Goal: Task Accomplishment & Management: Complete application form

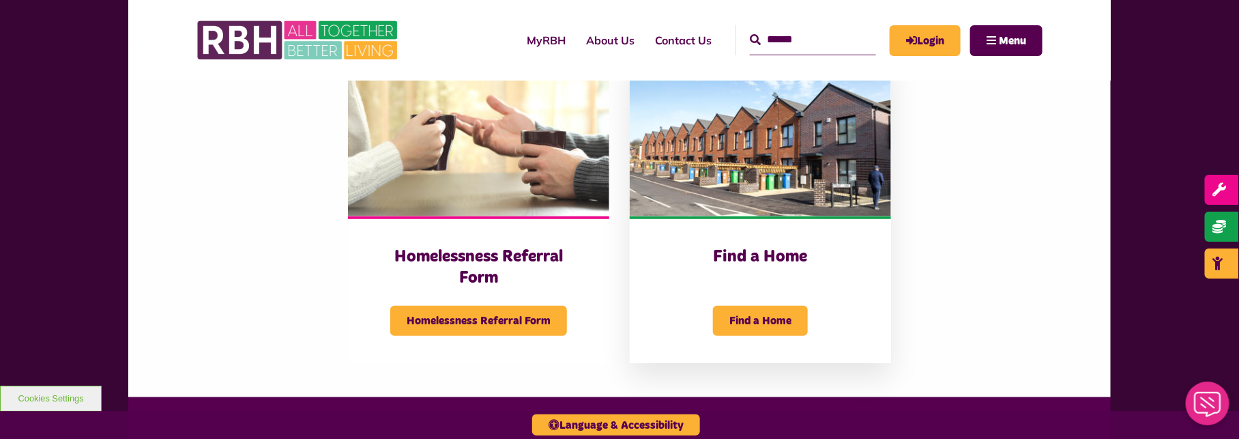
scroll to position [418, 0]
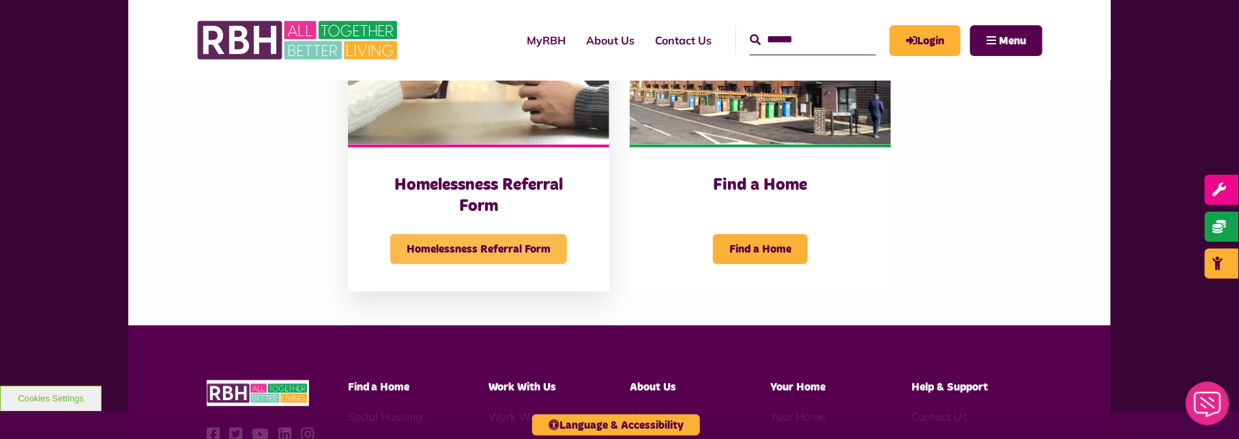
click at [493, 264] on span "Homelessness Referral Form" at bounding box center [478, 249] width 177 height 30
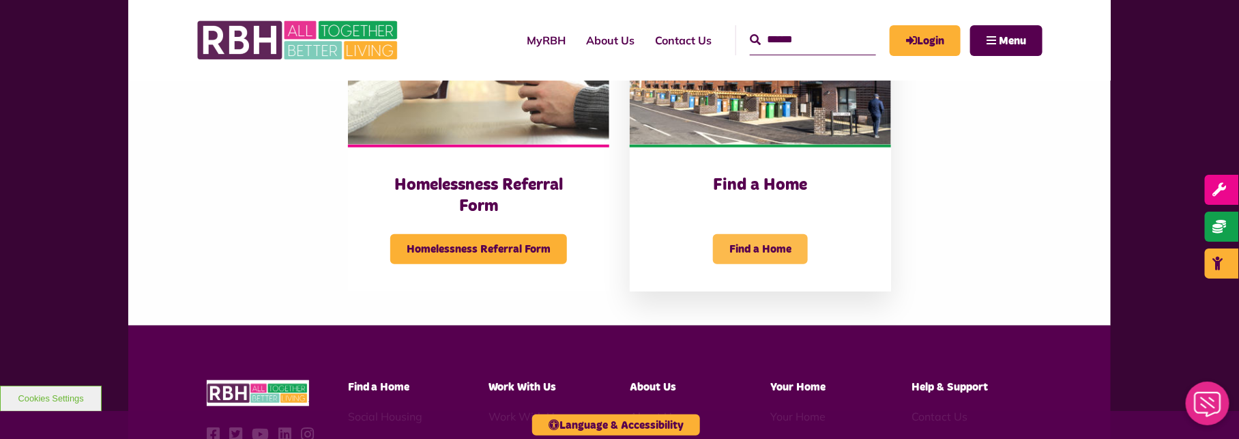
click at [761, 263] on span "Find a Home" at bounding box center [760, 249] width 95 height 30
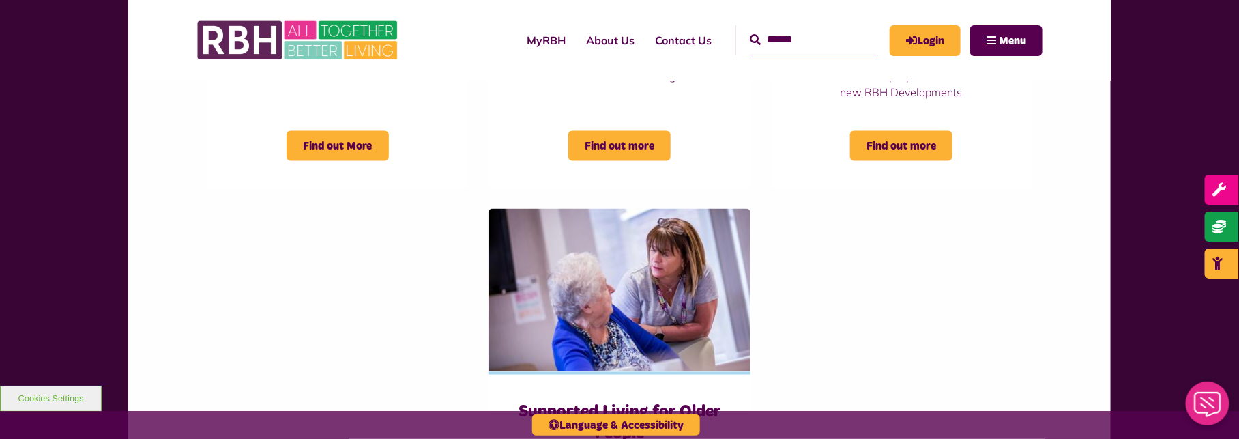
scroll to position [764, 0]
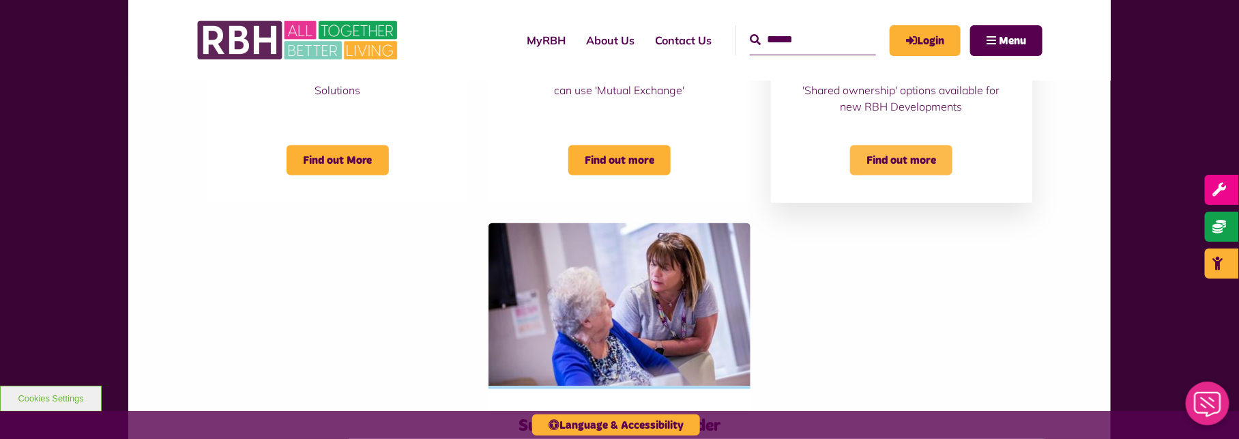
click at [901, 157] on span "Find out more" at bounding box center [901, 160] width 102 height 30
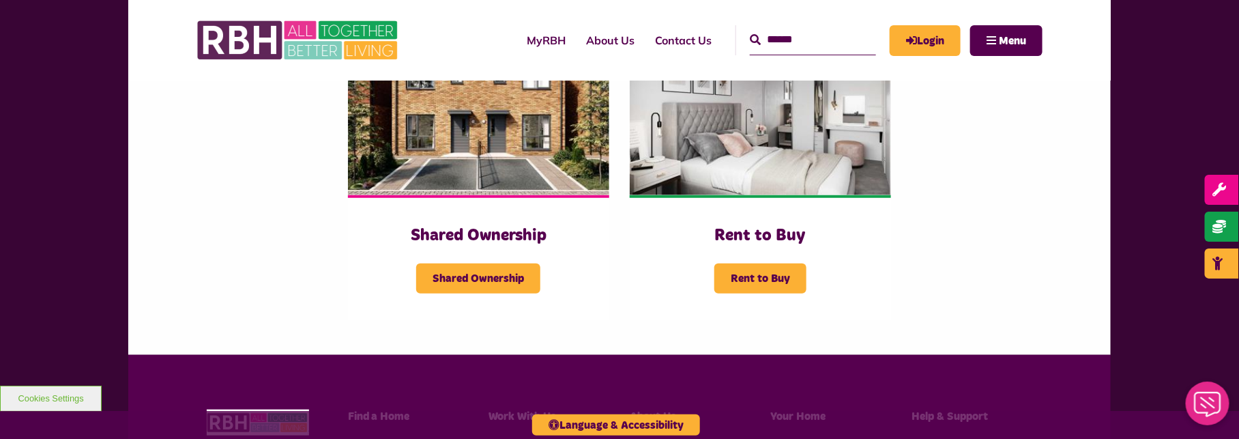
scroll to position [345, 0]
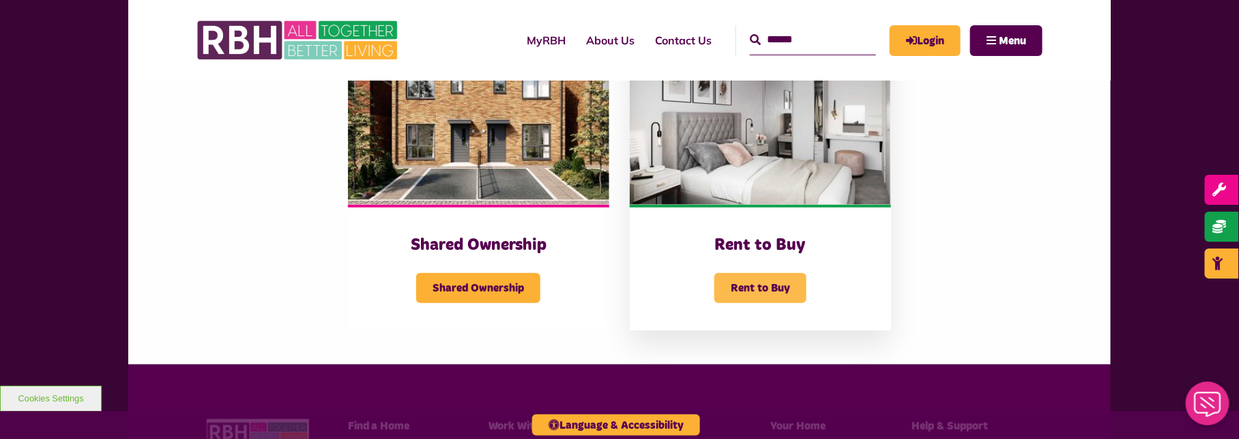
click at [754, 286] on span "Rent to Buy" at bounding box center [760, 288] width 92 height 30
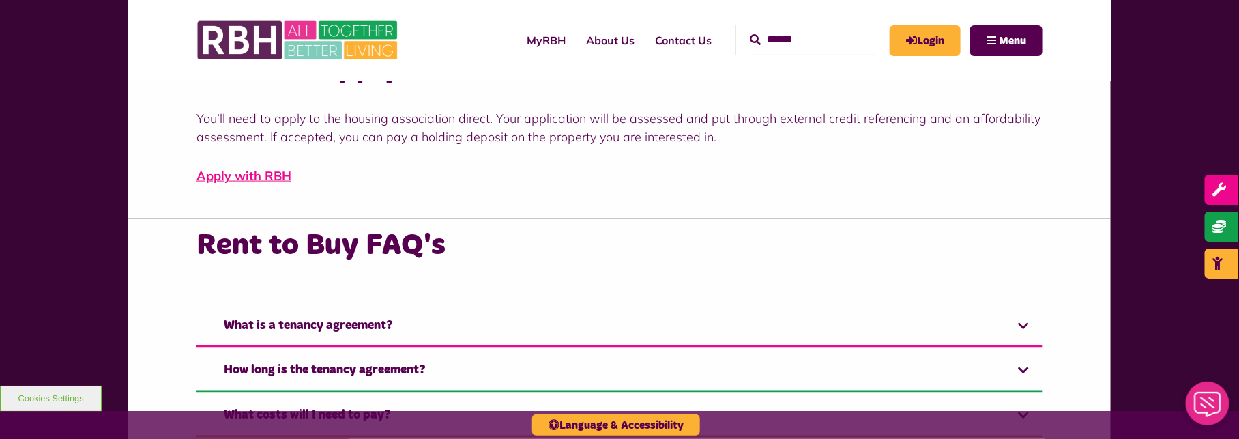
scroll to position [819, 0]
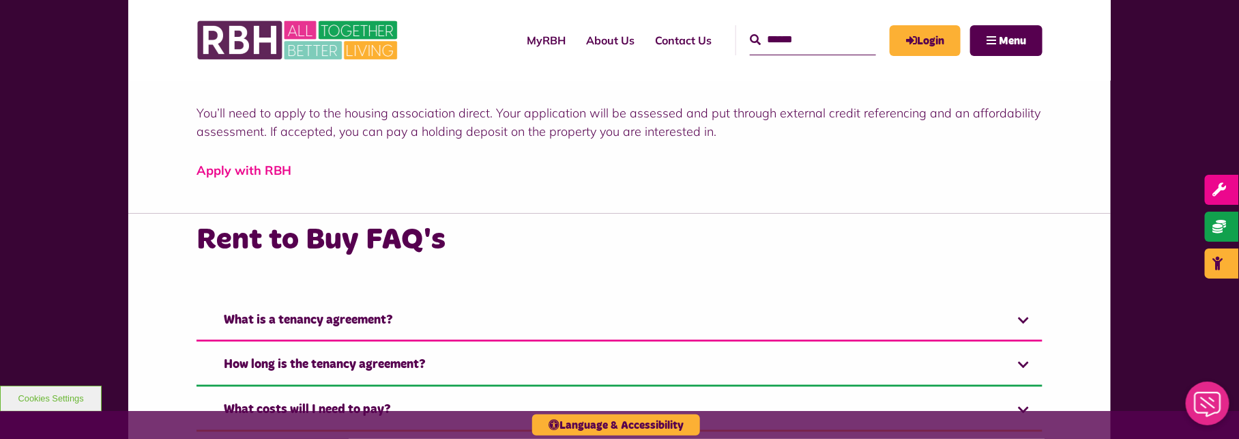
click at [259, 173] on link "Apply with RBH" at bounding box center [243, 170] width 95 height 16
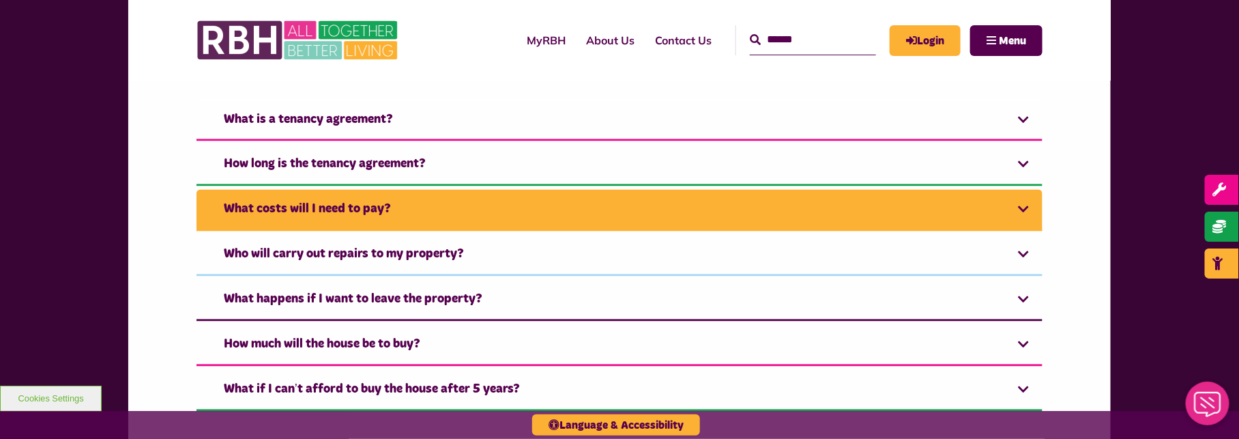
scroll to position [1037, 0]
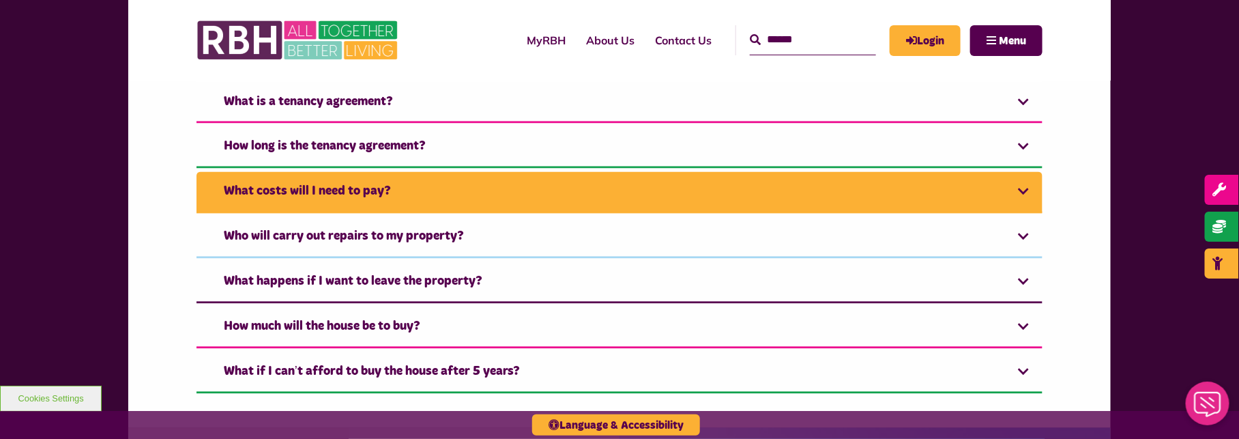
click at [1026, 188] on link "What costs will I need to pay?" at bounding box center [619, 193] width 846 height 42
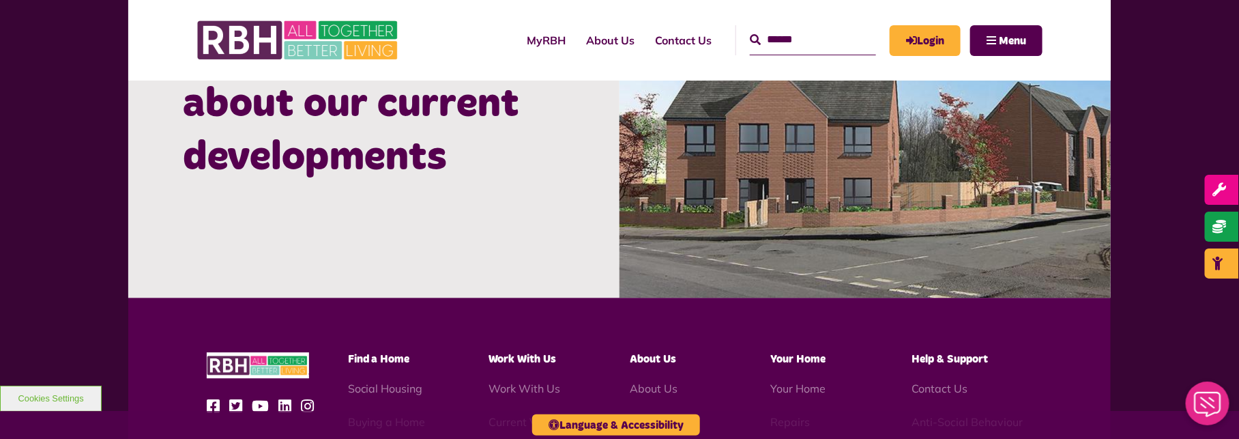
scroll to position [1601, 0]
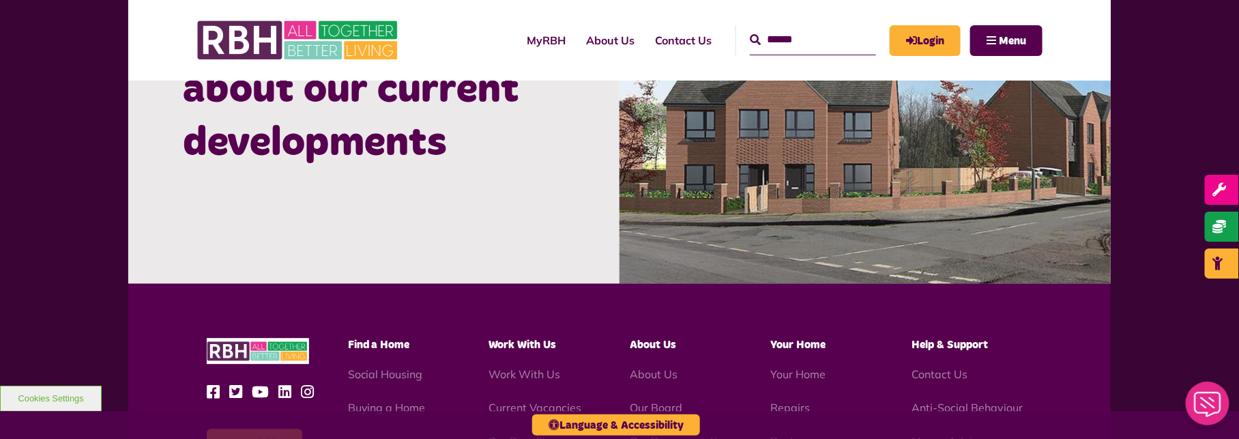
click at [479, 183] on div "Find out more about our current developments" at bounding box center [373, 90] width 491 height 269
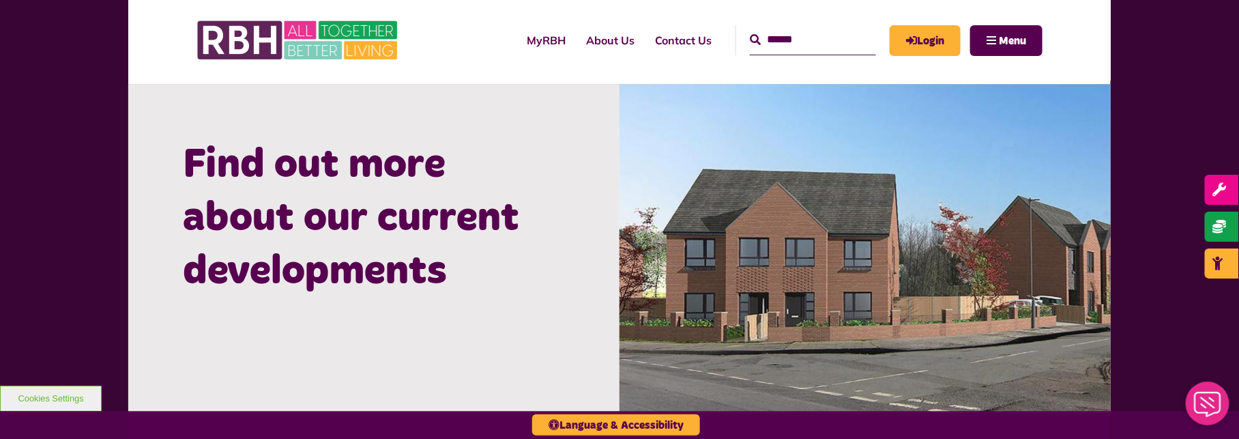
scroll to position [1401, 0]
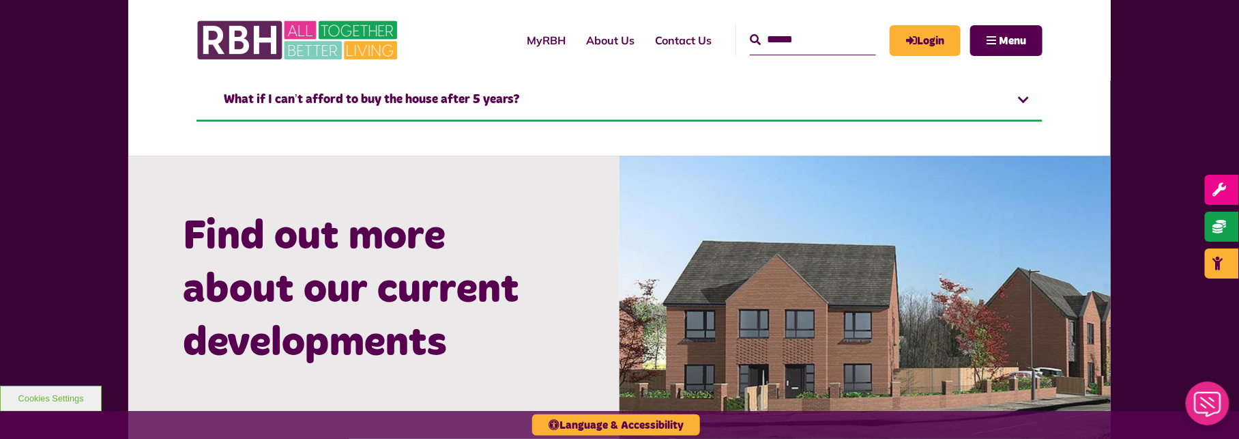
click at [440, 202] on div "Find out more about our current developments" at bounding box center [373, 290] width 491 height 269
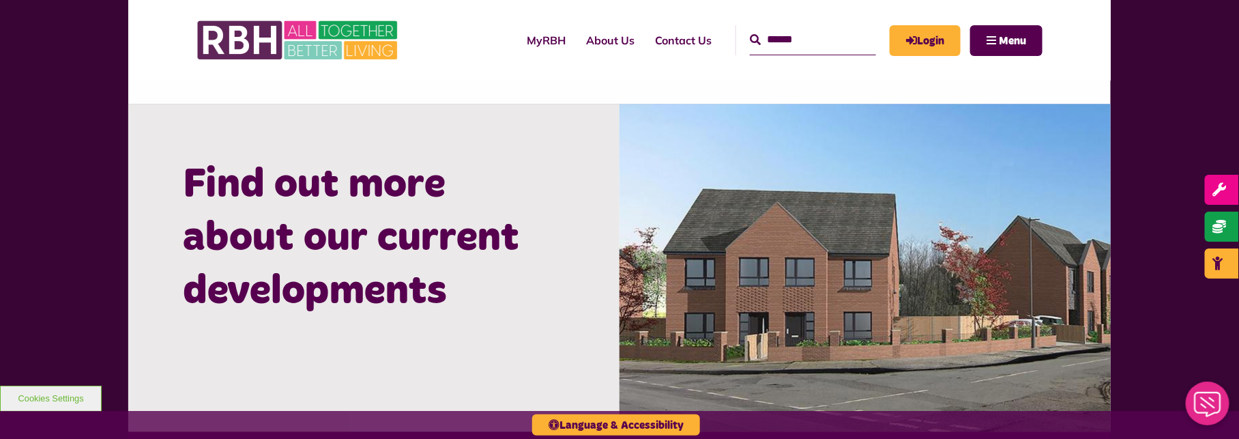
scroll to position [1419, 0]
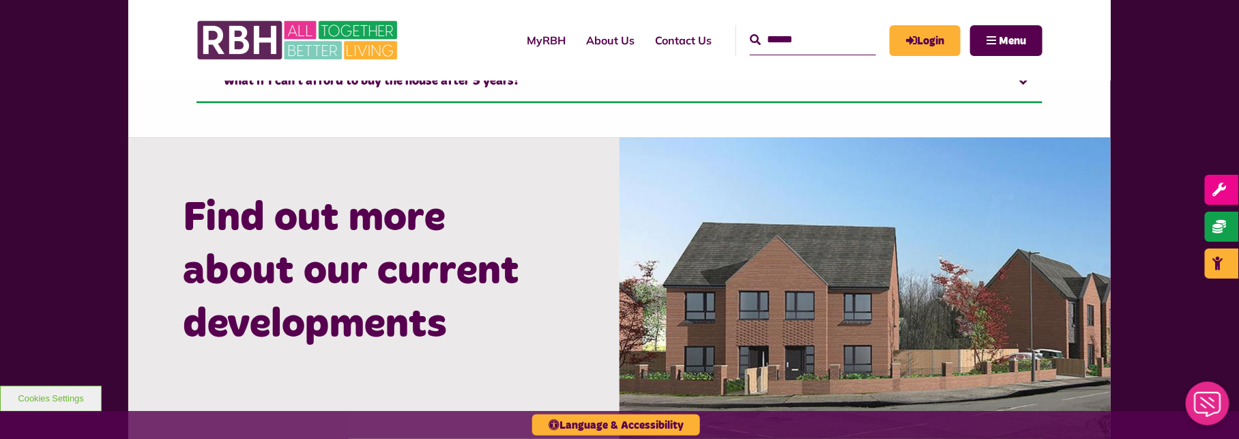
click at [776, 218] on img at bounding box center [865, 300] width 491 height 327
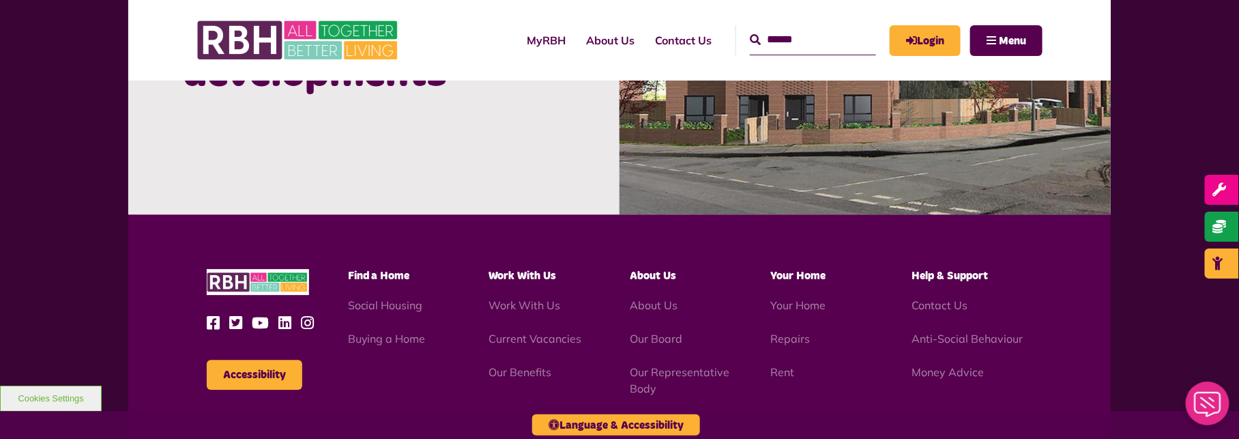
scroll to position [1674, 0]
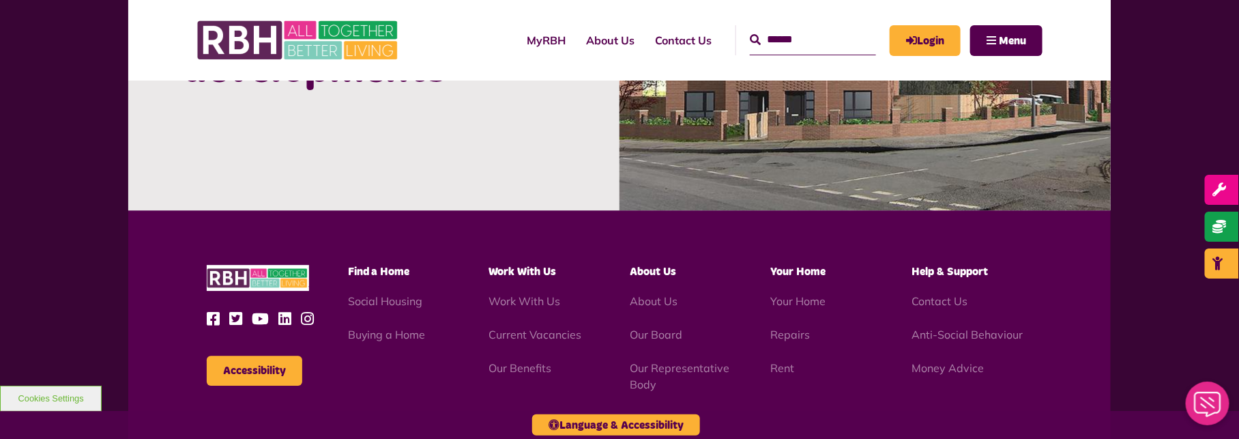
click at [748, 164] on img at bounding box center [865, 46] width 491 height 327
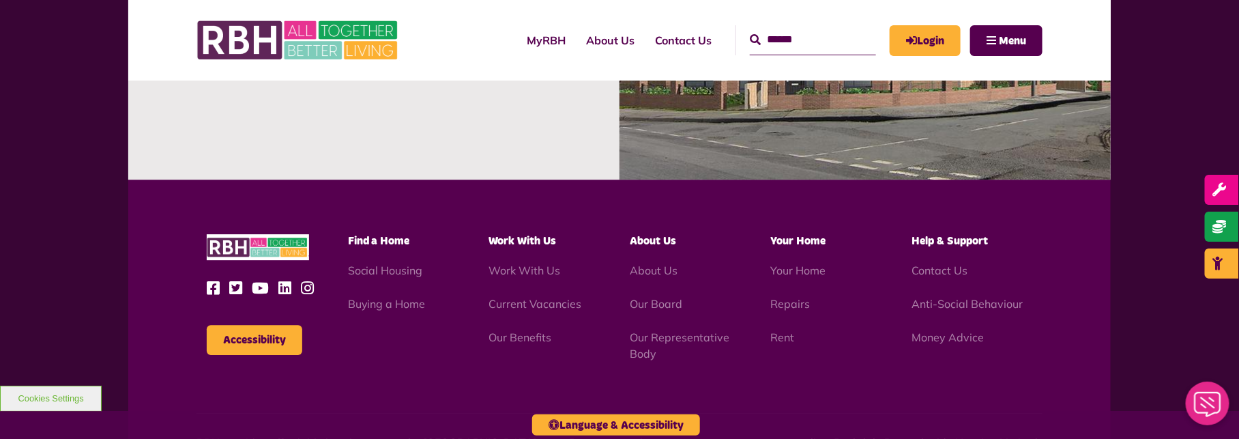
scroll to position [1710, 0]
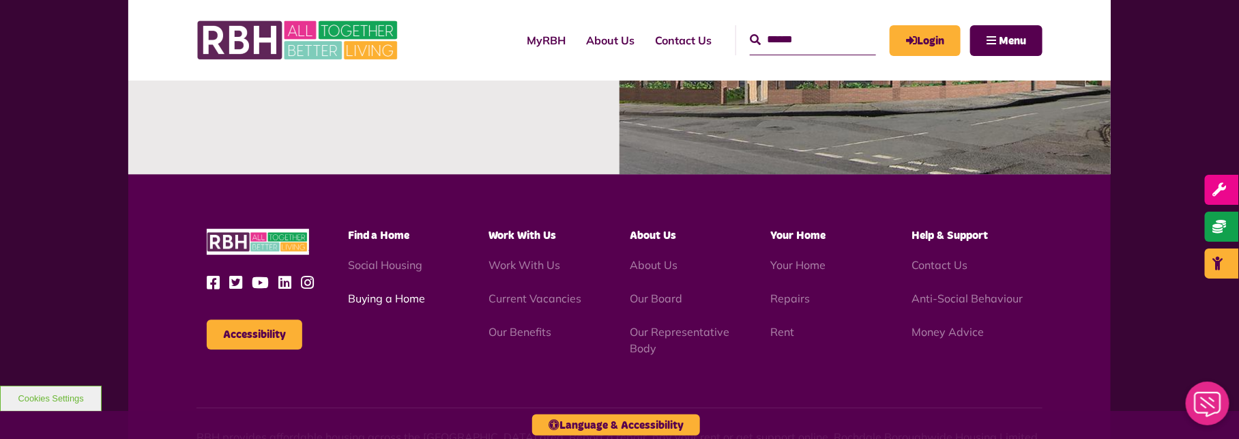
click at [377, 300] on link "Buying a Home" at bounding box center [387, 298] width 78 height 14
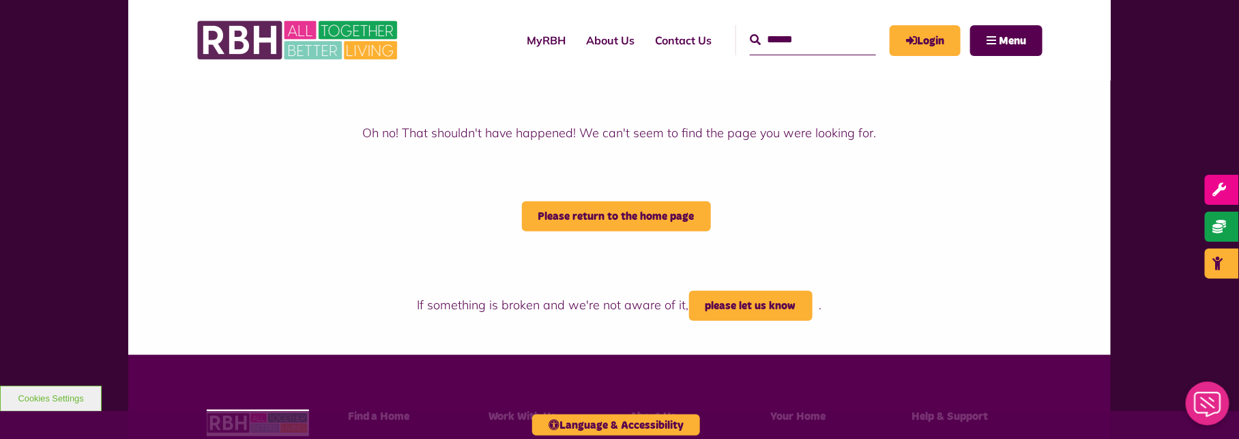
scroll to position [181, 0]
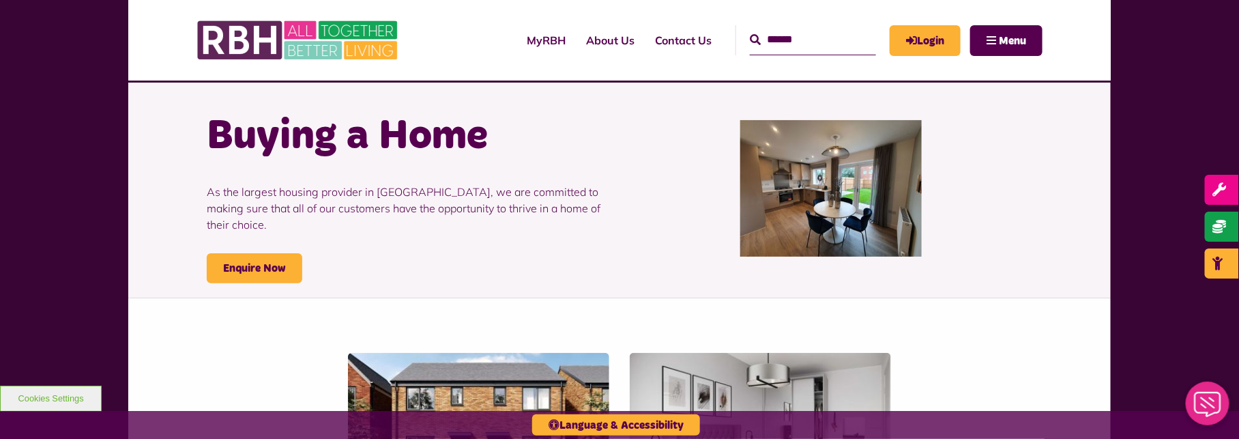
scroll to position [18, 0]
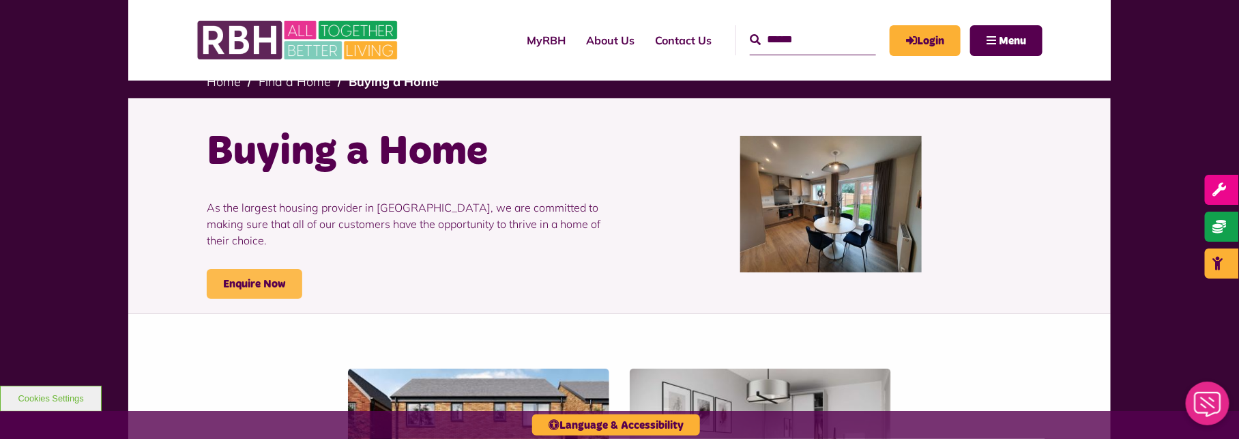
click at [269, 273] on link "Enquire Now" at bounding box center [255, 284] width 96 height 30
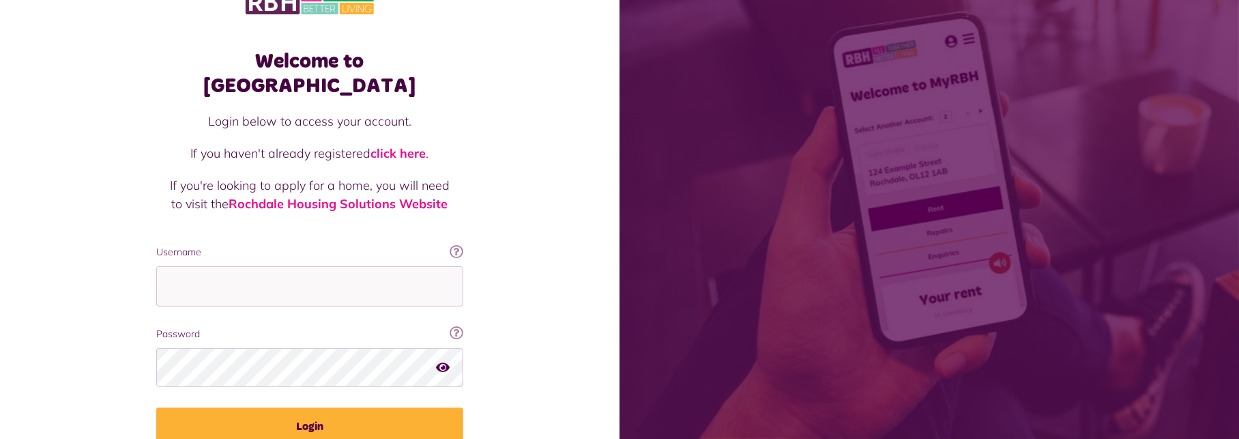
scroll to position [29, 0]
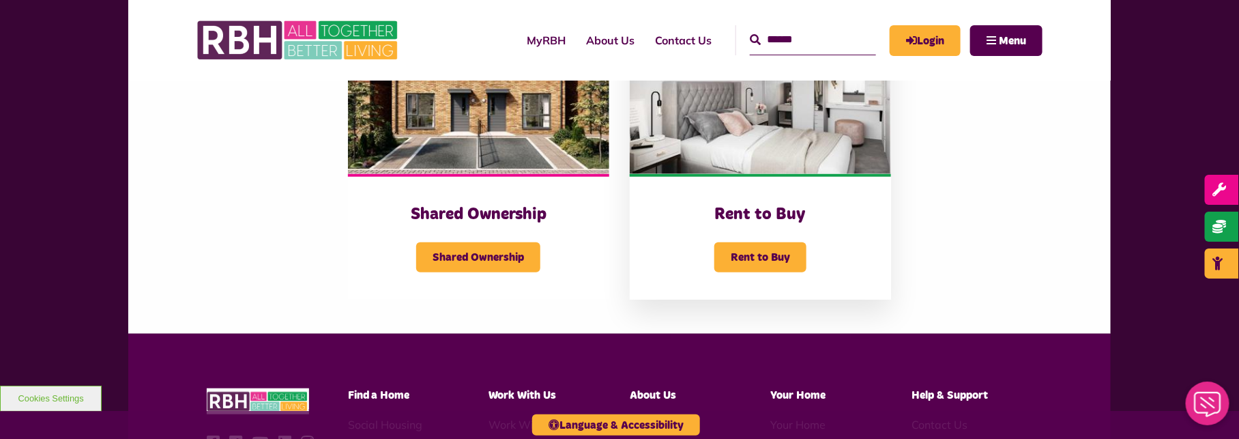
scroll to position [382, 0]
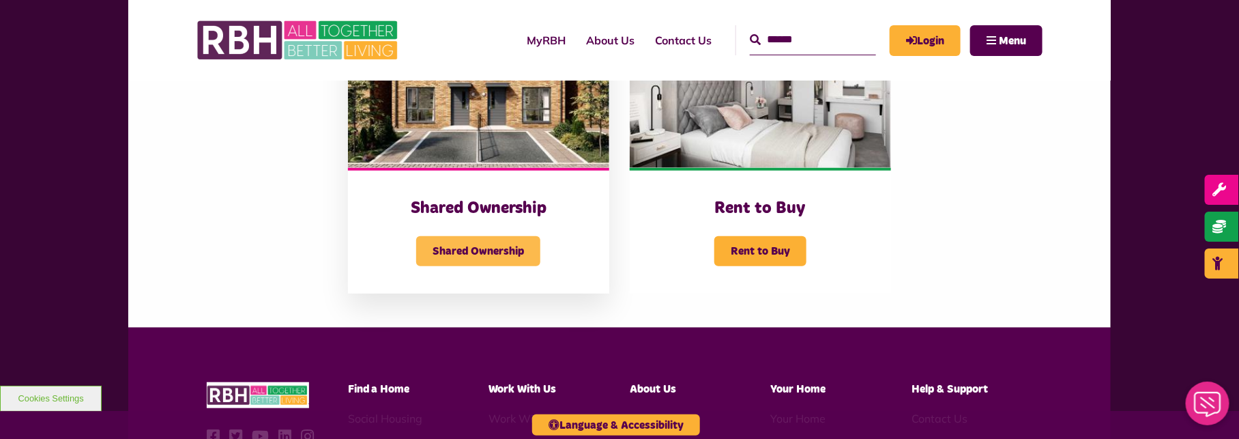
click at [512, 250] on span "Shared Ownership" at bounding box center [478, 251] width 124 height 30
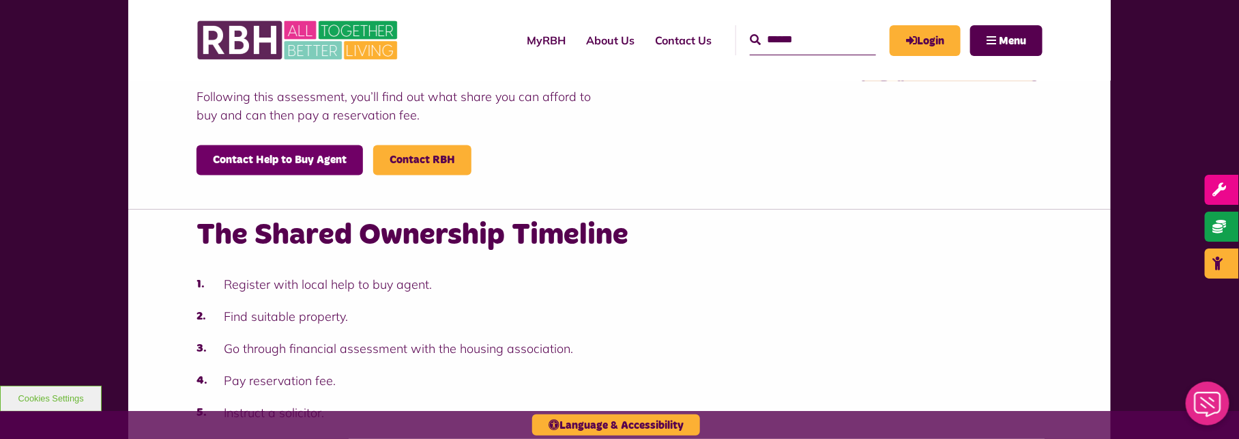
scroll to position [1164, 0]
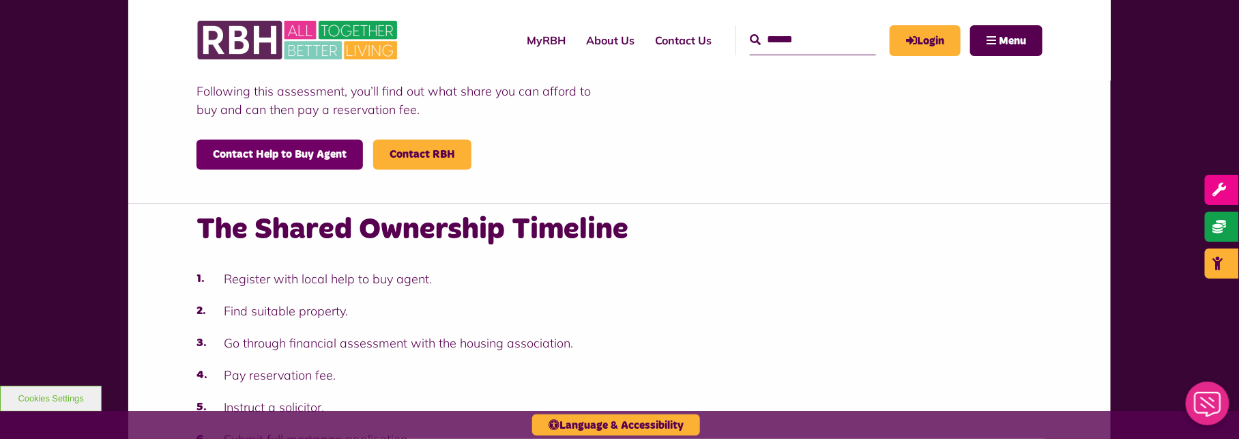
click at [259, 158] on link "Contact Help to Buy Agent" at bounding box center [279, 154] width 166 height 30
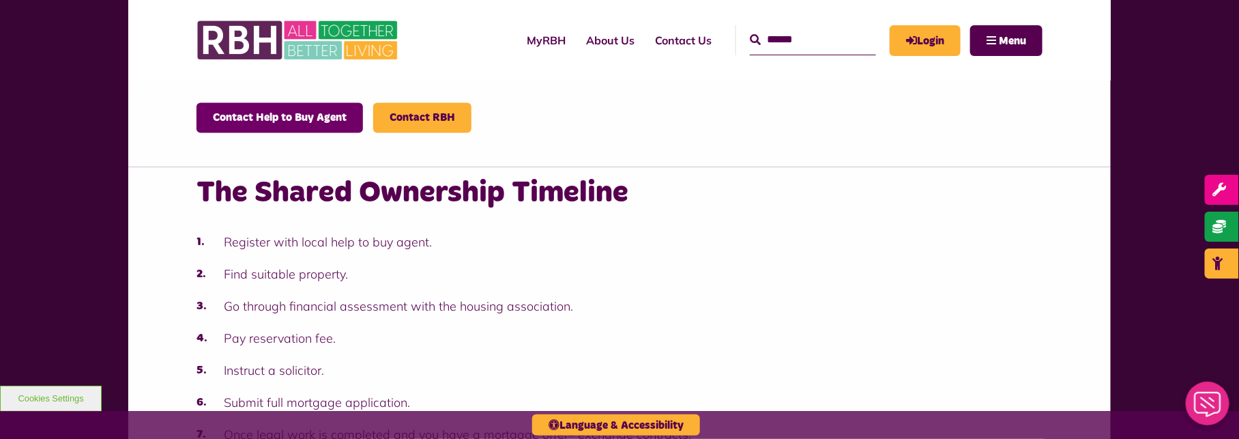
scroll to position [1182, 0]
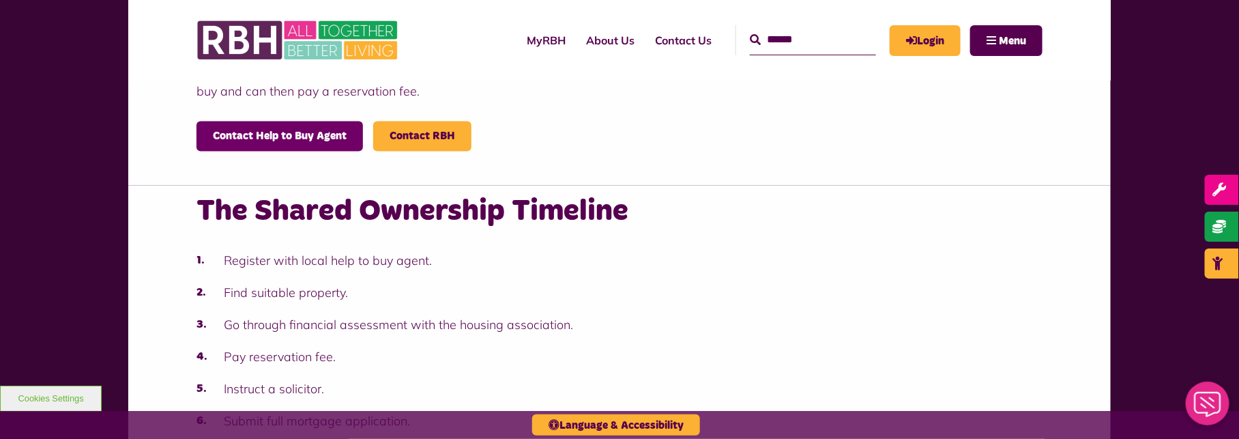
click at [337, 141] on link "Contact Help to Buy Agent" at bounding box center [279, 136] width 166 height 30
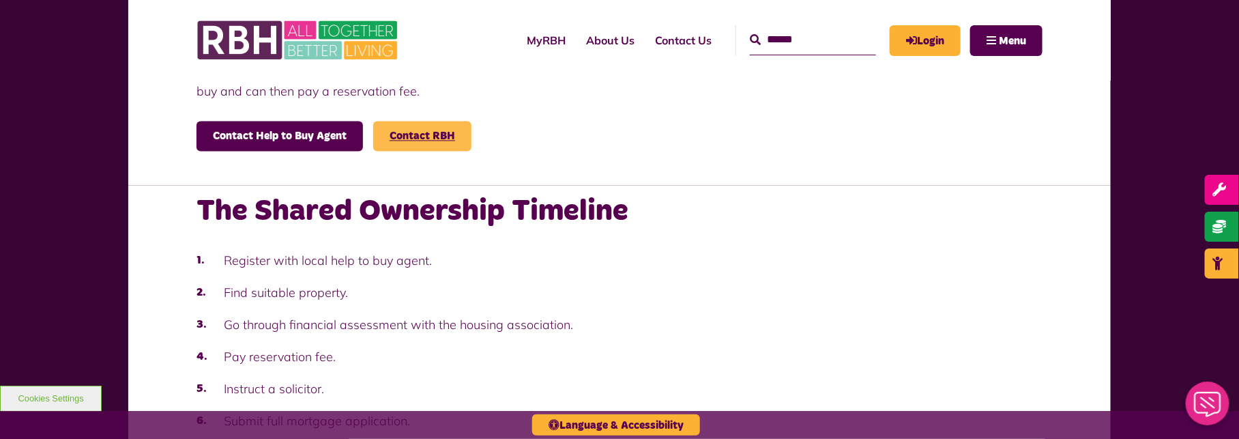
click at [433, 134] on link "Contact RBH" at bounding box center [422, 135] width 65 height 11
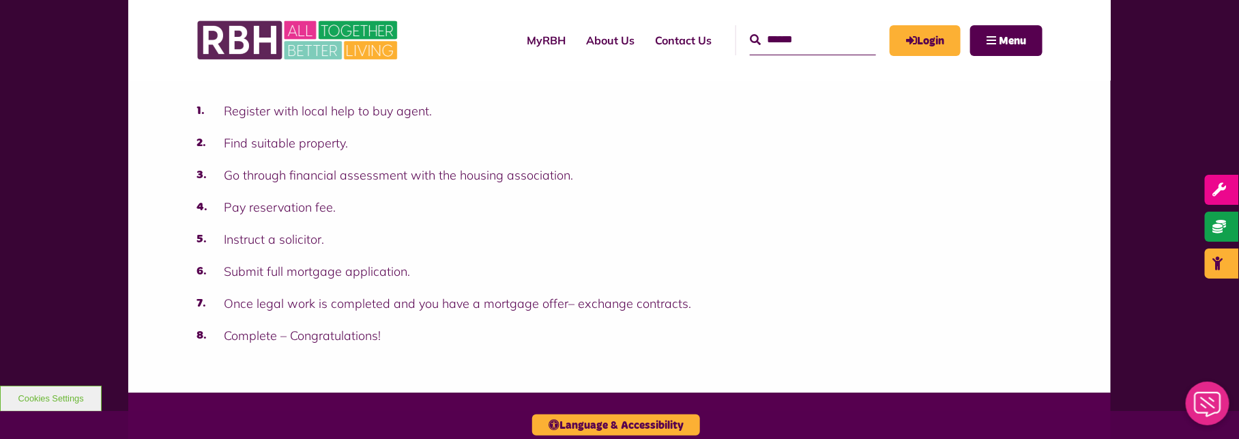
scroll to position [1328, 0]
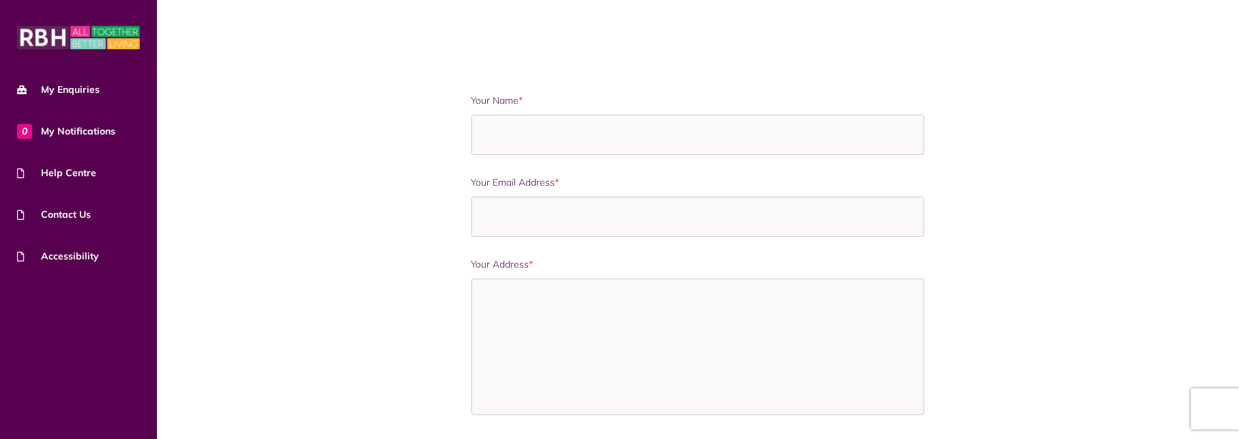
scroll to position [164, 0]
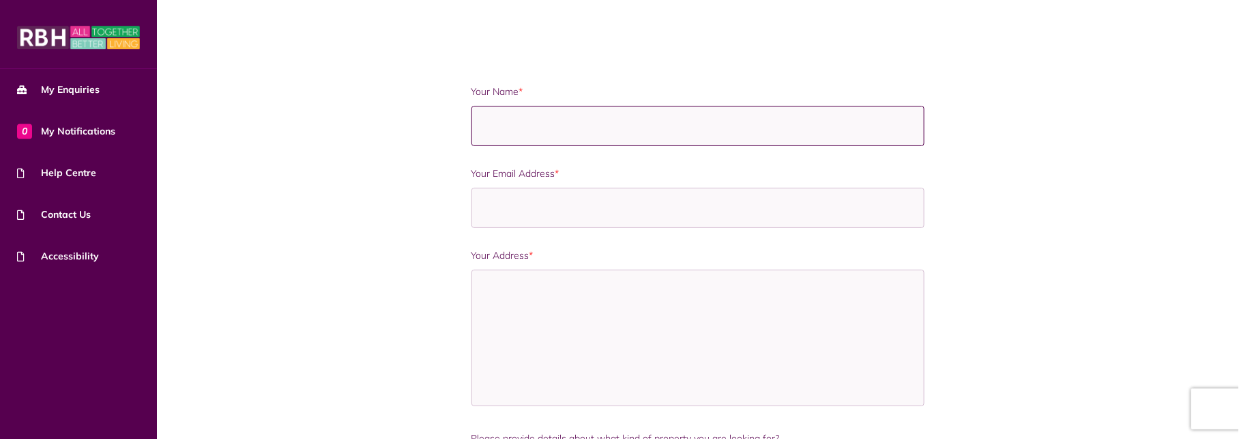
drag, startPoint x: 498, startPoint y: 112, endPoint x: 506, endPoint y: 108, distance: 8.2
click at [505, 112] on input "Your Name *" at bounding box center [698, 126] width 454 height 40
type input "**********"
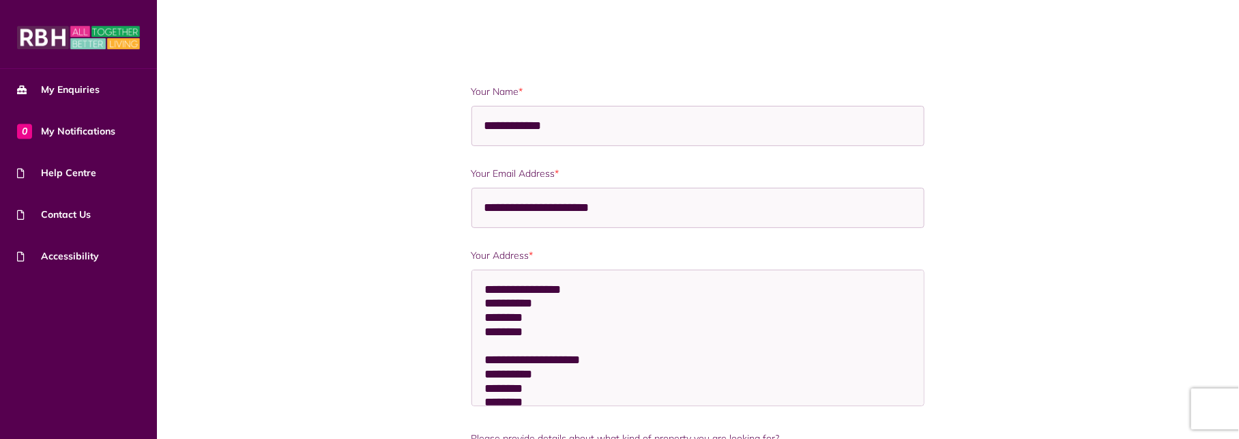
click at [527, 177] on label "Your Email Address *" at bounding box center [698, 173] width 454 height 14
click at [527, 188] on input "**********" at bounding box center [698, 208] width 454 height 40
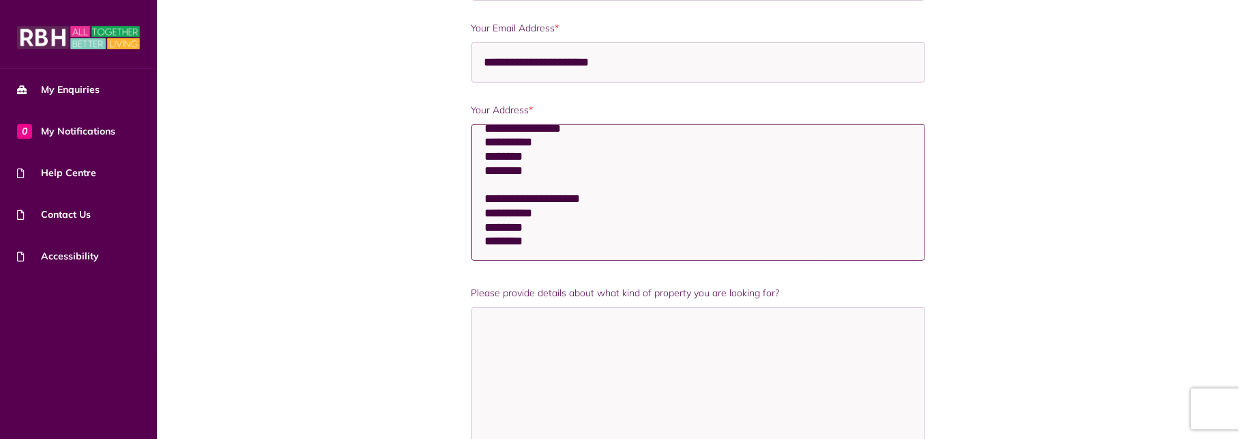
scroll to position [0, 0]
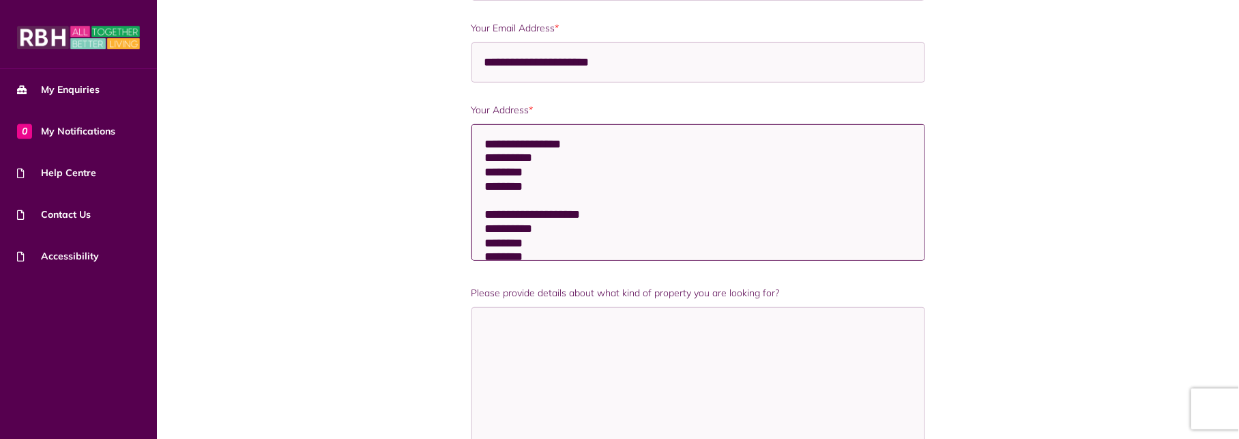
drag, startPoint x: 556, startPoint y: 238, endPoint x: 491, endPoint y: 123, distance: 132.3
click at [491, 124] on textarea "**********" at bounding box center [698, 192] width 454 height 136
type textarea "*"
type textarea "**********"
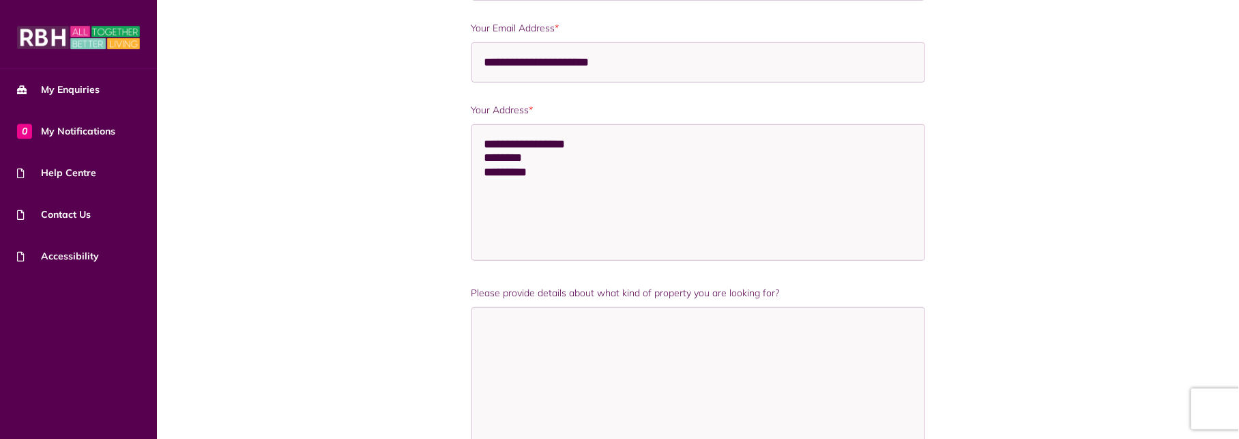
click at [740, 110] on label "Your Address *" at bounding box center [698, 110] width 454 height 14
click at [740, 124] on textarea "**********" at bounding box center [698, 192] width 454 height 136
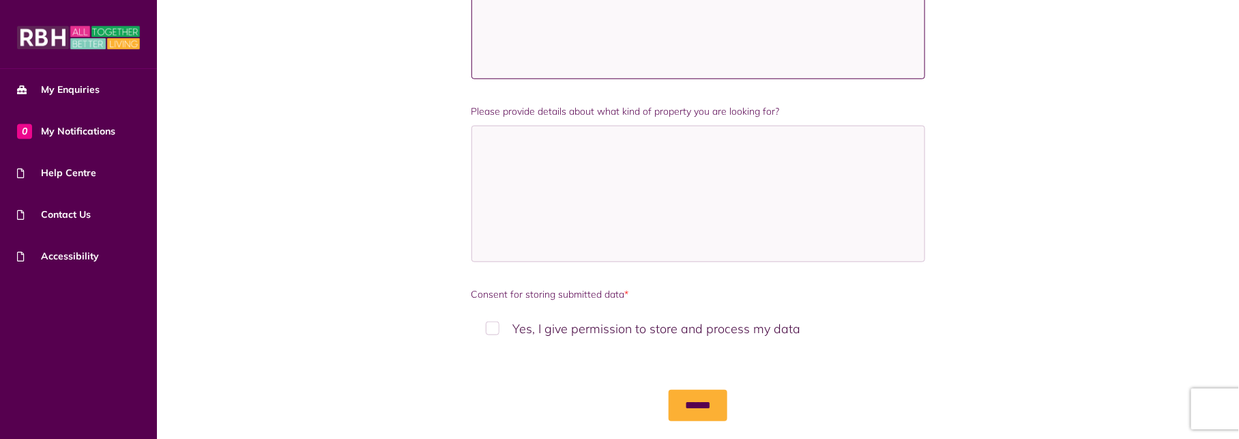
scroll to position [491, 0]
click at [712, 184] on textarea "Please provide details about what kind of property you are looking for?" at bounding box center [698, 193] width 454 height 136
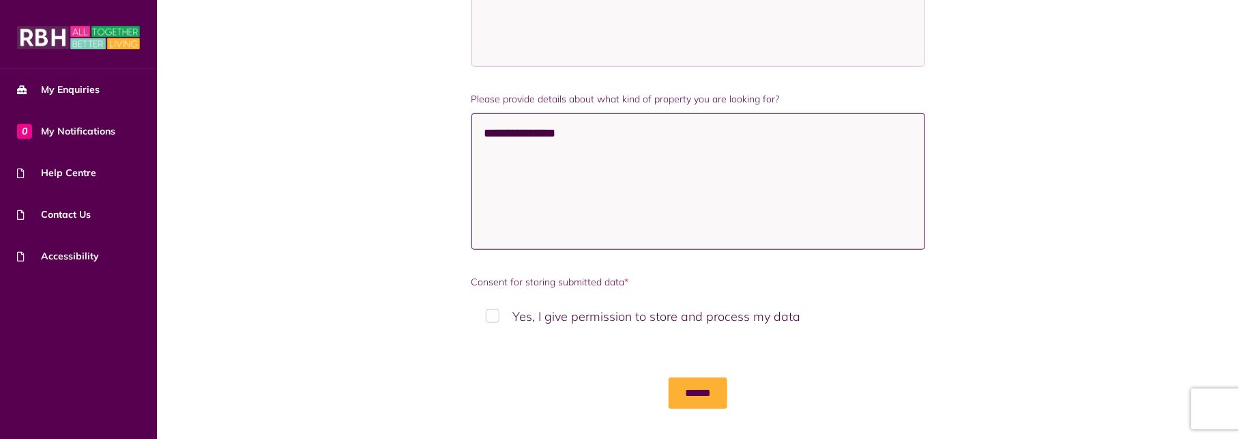
scroll to position [511, 0]
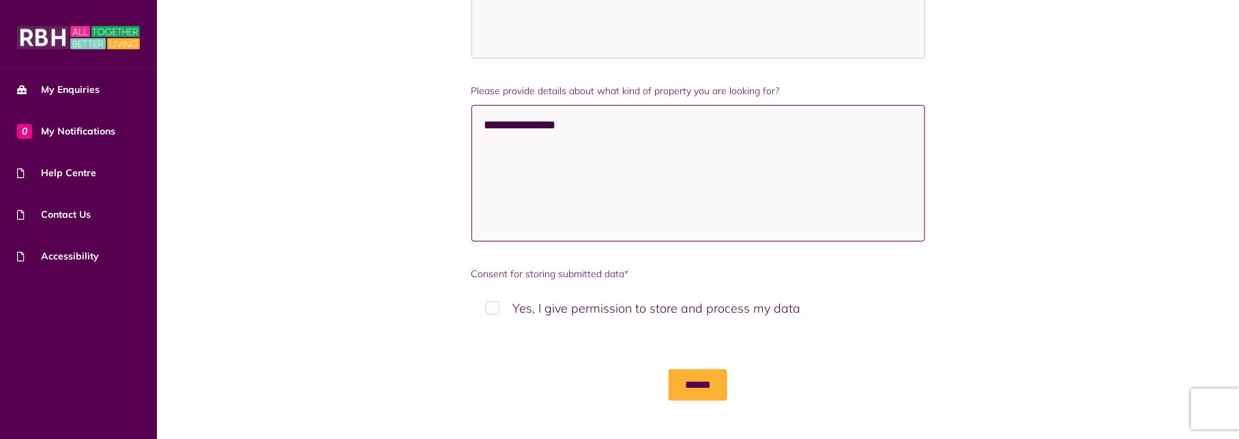
type textarea "**********"
click at [498, 307] on label "Yes, I give permission to store and process my data" at bounding box center [698, 308] width 454 height 40
click at [695, 378] on input "******" at bounding box center [698, 384] width 59 height 31
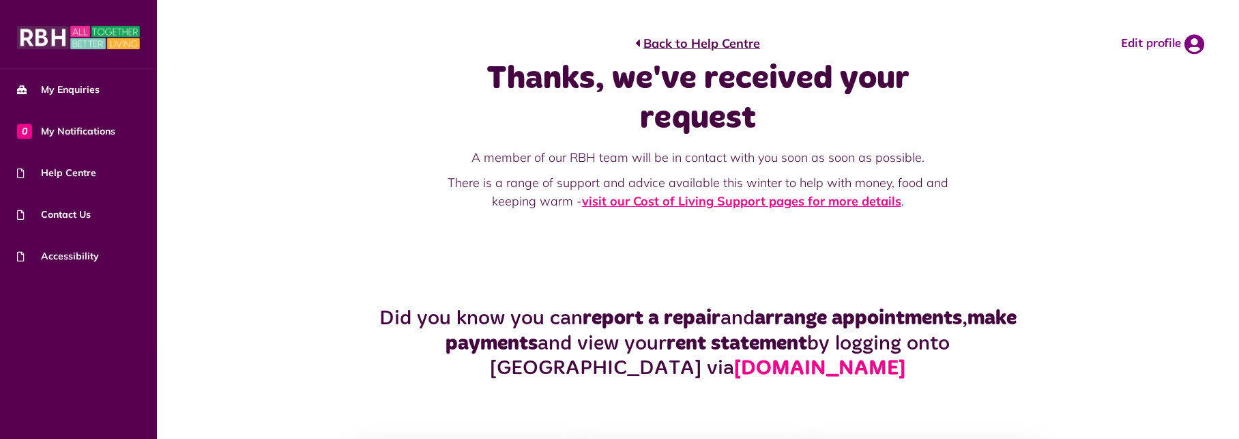
click at [667, 202] on link "visit our Cost of Living Support pages for more details" at bounding box center [741, 201] width 319 height 16
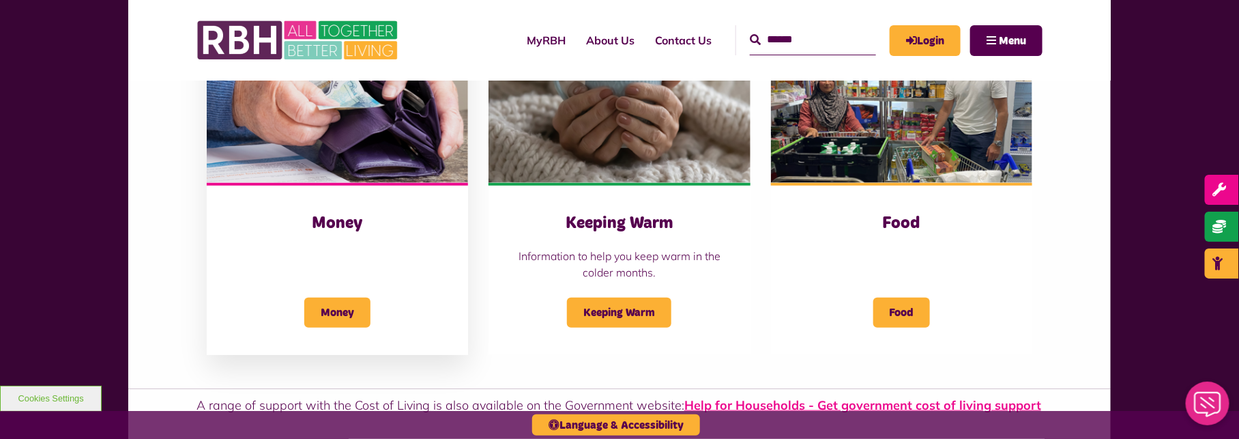
scroll to position [491, 0]
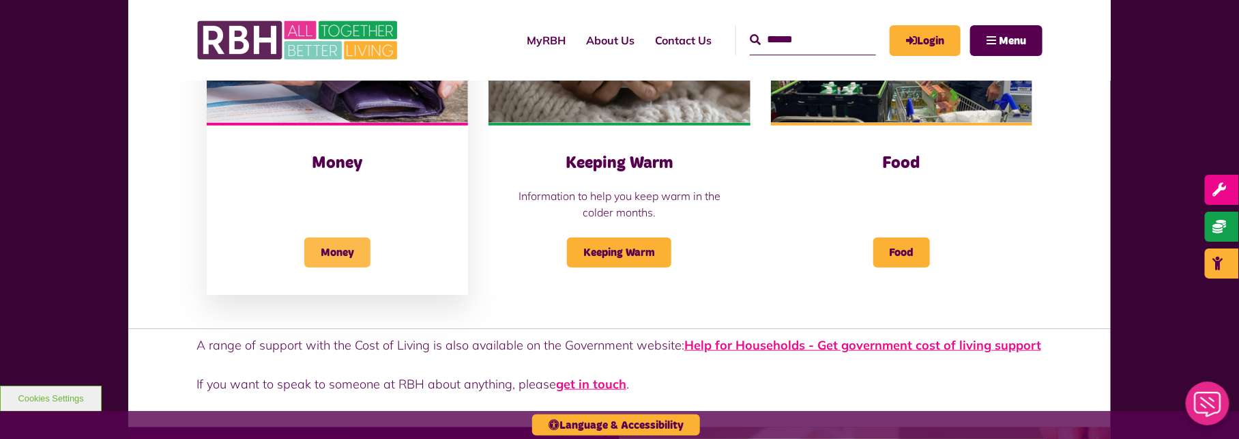
click at [336, 253] on span "Money" at bounding box center [337, 252] width 66 height 30
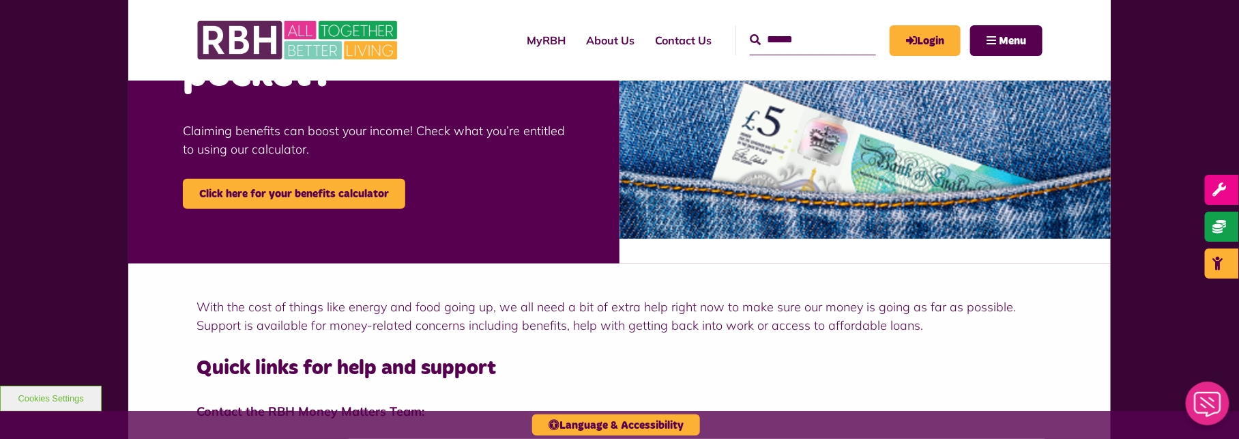
scroll to position [364, 0]
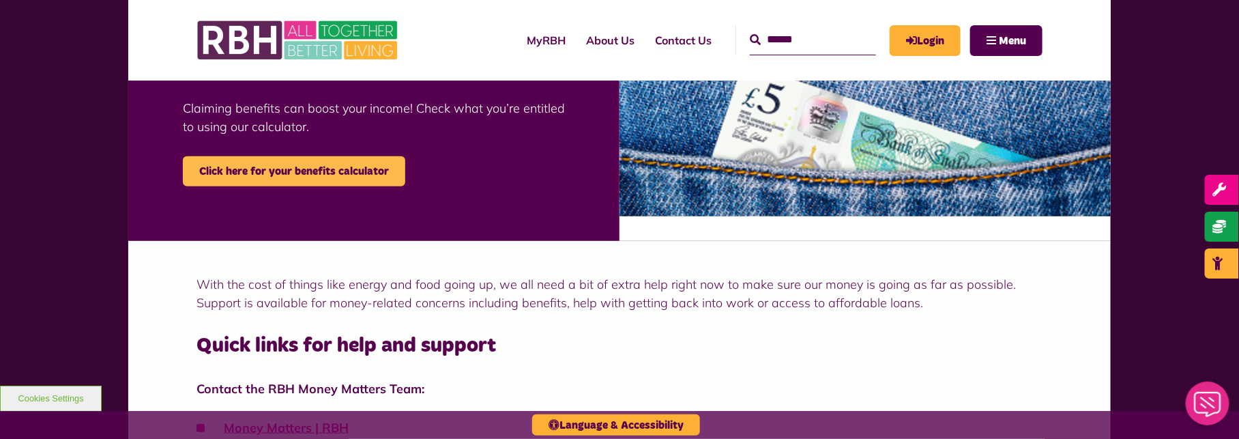
click at [340, 181] on link "Click here for your benefits calculator" at bounding box center [294, 171] width 222 height 30
